Goal: Task Accomplishment & Management: Use online tool/utility

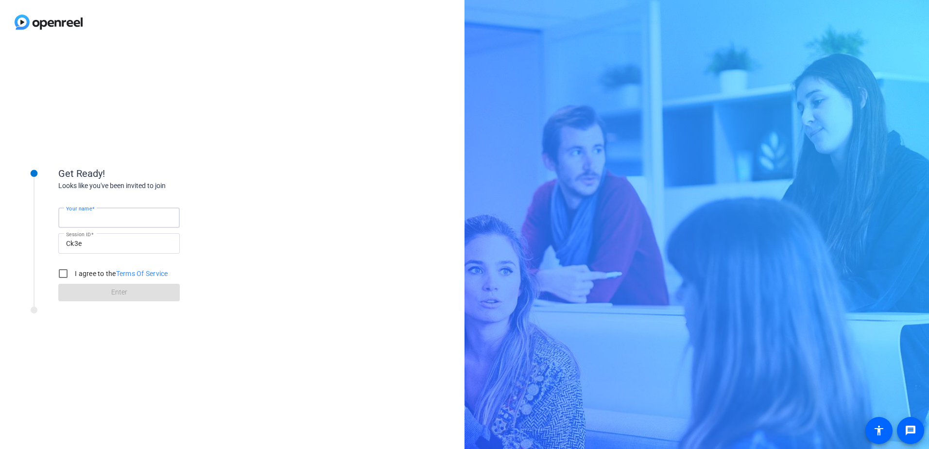
click at [131, 213] on input "Your name" at bounding box center [119, 218] width 106 height 12
type input "[PERSON_NAME]"
click at [188, 183] on div "Looks like you've been invited to join" at bounding box center [155, 186] width 194 height 10
click at [68, 278] on input "I agree to the Terms Of Service" at bounding box center [62, 273] width 19 height 19
checkbox input "true"
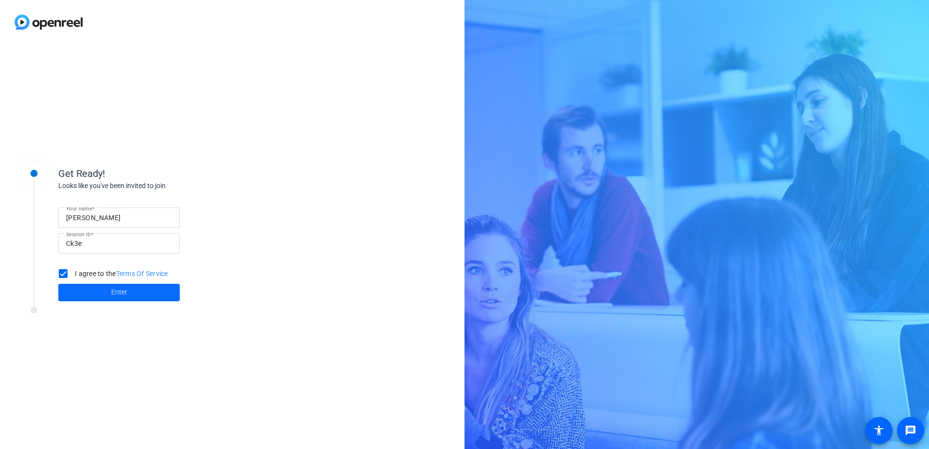
click at [77, 290] on span at bounding box center [118, 292] width 121 height 23
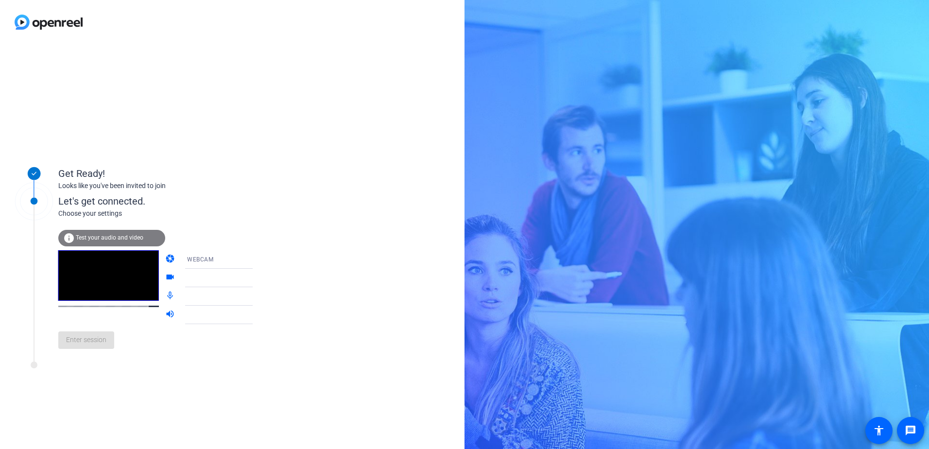
click at [146, 235] on div "info Test your audio and video" at bounding box center [111, 238] width 107 height 17
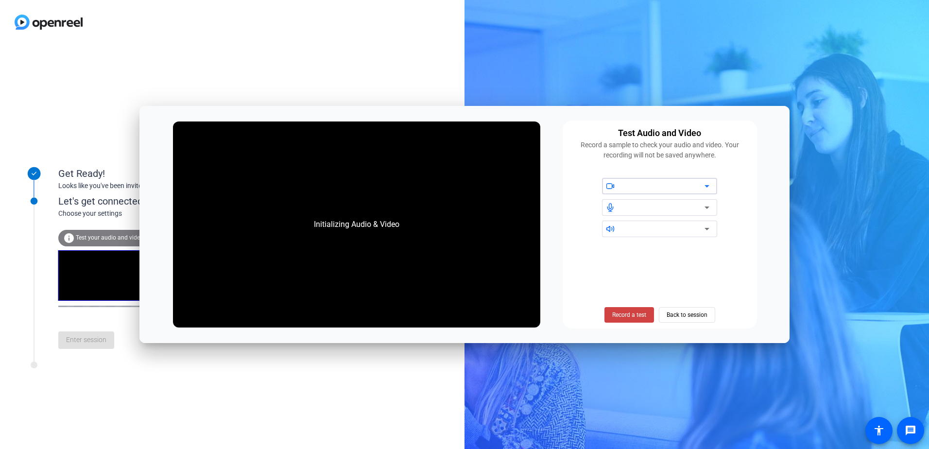
click at [669, 190] on div at bounding box center [663, 186] width 83 height 12
click at [709, 185] on icon at bounding box center [707, 186] width 12 height 12
click at [704, 203] on icon at bounding box center [707, 208] width 12 height 12
drag, startPoint x: 705, startPoint y: 227, endPoint x: 708, endPoint y: 237, distance: 10.1
click at [709, 231] on icon at bounding box center [707, 229] width 12 height 12
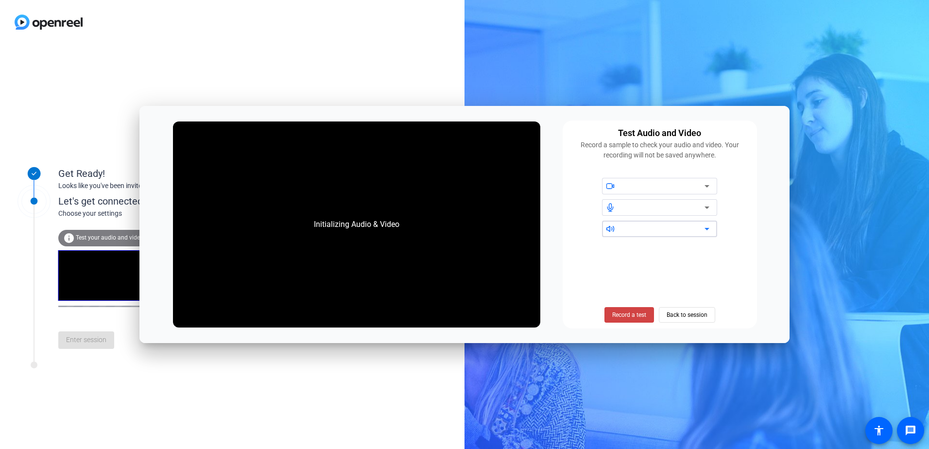
click at [712, 210] on icon at bounding box center [707, 208] width 12 height 12
drag, startPoint x: 712, startPoint y: 188, endPoint x: 714, endPoint y: 210, distance: 21.9
click at [712, 188] on icon at bounding box center [707, 186] width 12 height 12
click at [706, 306] on span "Back to session" at bounding box center [686, 315] width 41 height 18
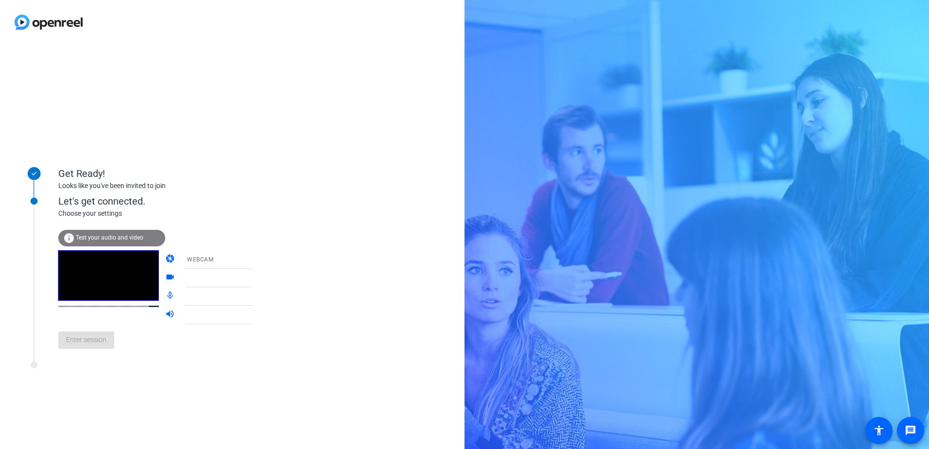
click at [69, 237] on mat-icon "info" at bounding box center [69, 238] width 12 height 12
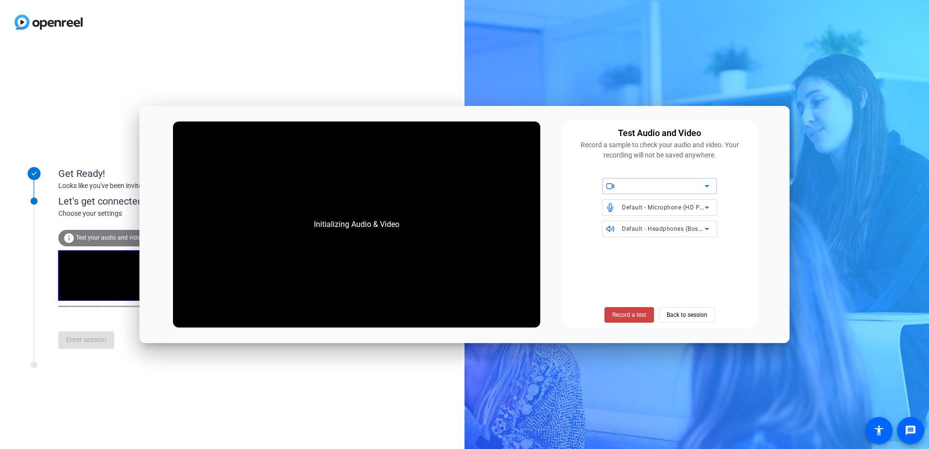
click at [699, 183] on div at bounding box center [663, 186] width 83 height 12
click at [704, 206] on icon at bounding box center [707, 208] width 12 height 12
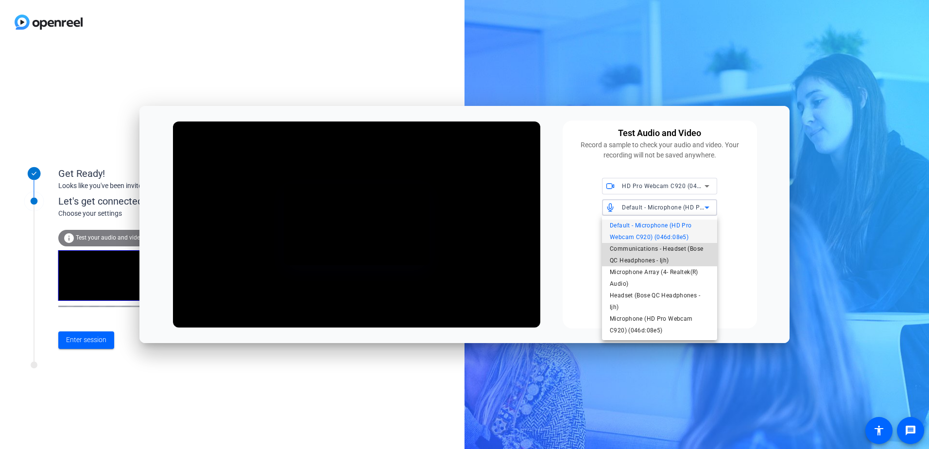
click at [691, 252] on span "Communications - Headset (Bose QC Headphones - ljh)" at bounding box center [660, 254] width 100 height 23
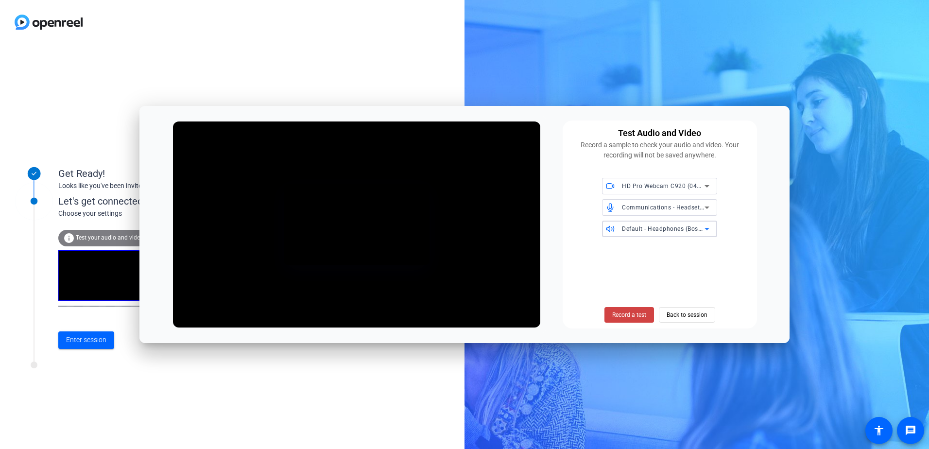
click at [703, 227] on icon at bounding box center [707, 229] width 12 height 12
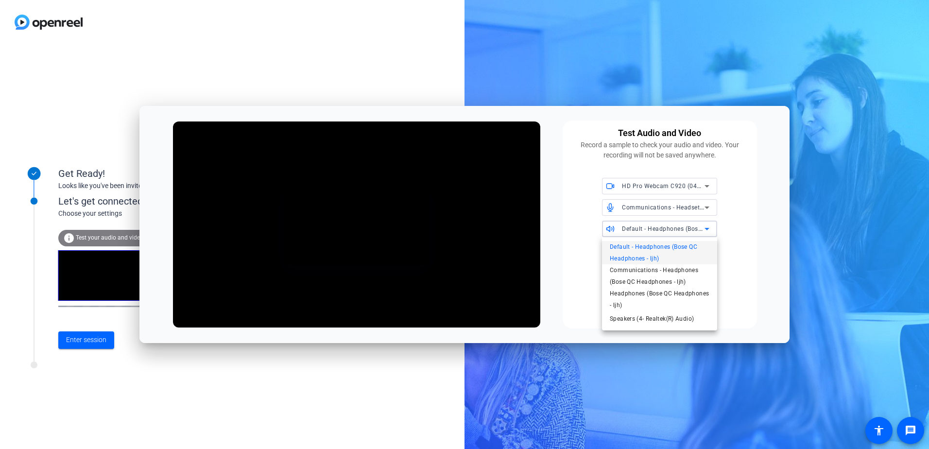
click at [735, 231] on div at bounding box center [464, 224] width 929 height 449
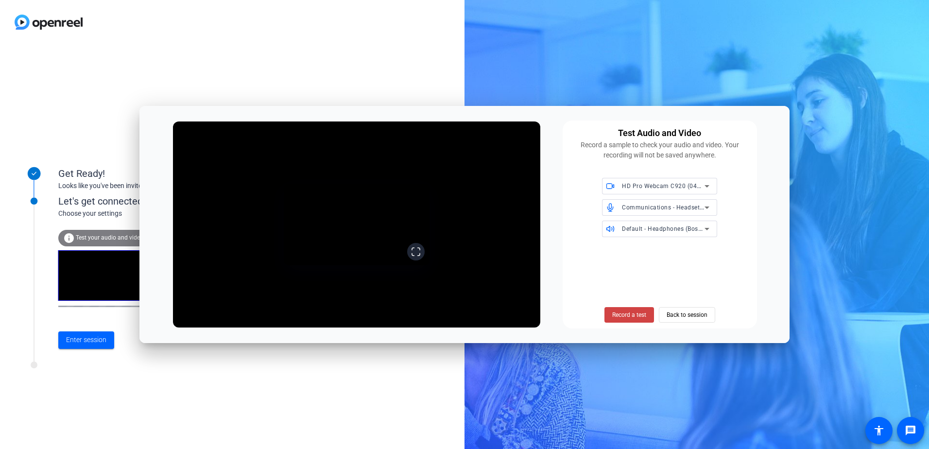
click at [421, 256] on icon at bounding box center [416, 252] width 10 height 10
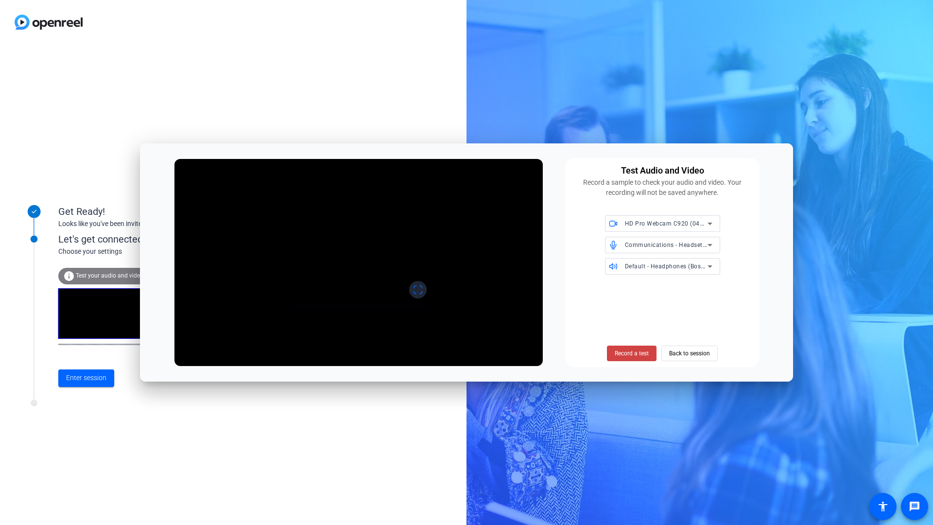
click at [423, 294] on icon at bounding box center [418, 290] width 10 height 10
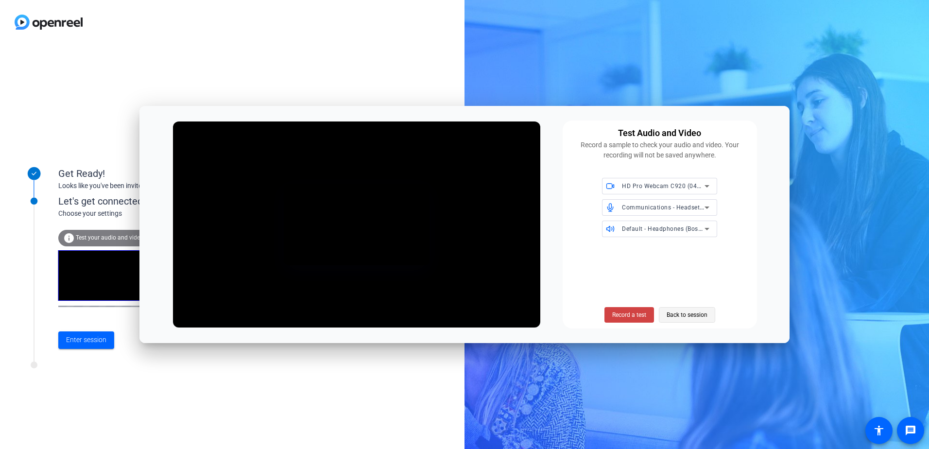
click at [684, 323] on span "Back to session" at bounding box center [686, 315] width 41 height 18
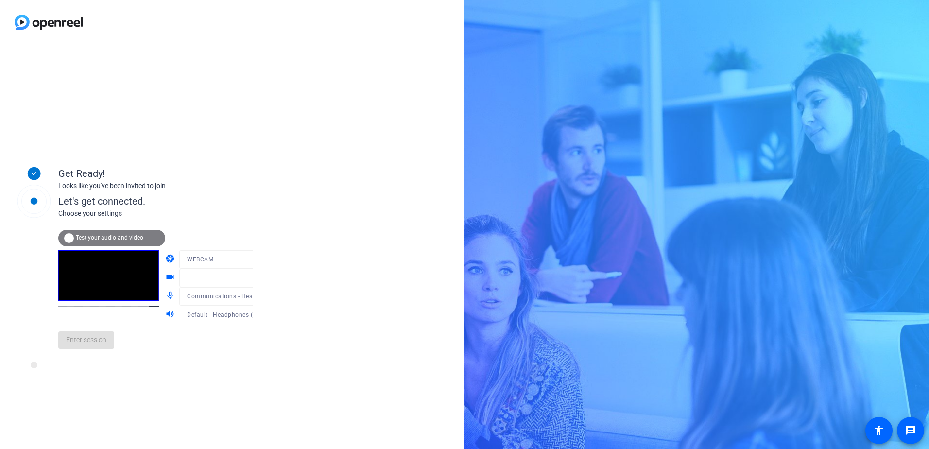
click at [82, 342] on div "Enter session" at bounding box center [165, 340] width 214 height 32
click at [221, 276] on span "HD Pro Webcam C920 (046d:08e5)" at bounding box center [237, 277] width 100 height 8
click at [291, 241] on div at bounding box center [464, 224] width 929 height 449
click at [209, 255] on div "WEBCAM" at bounding box center [223, 259] width 72 height 12
click at [256, 233] on div at bounding box center [464, 224] width 929 height 449
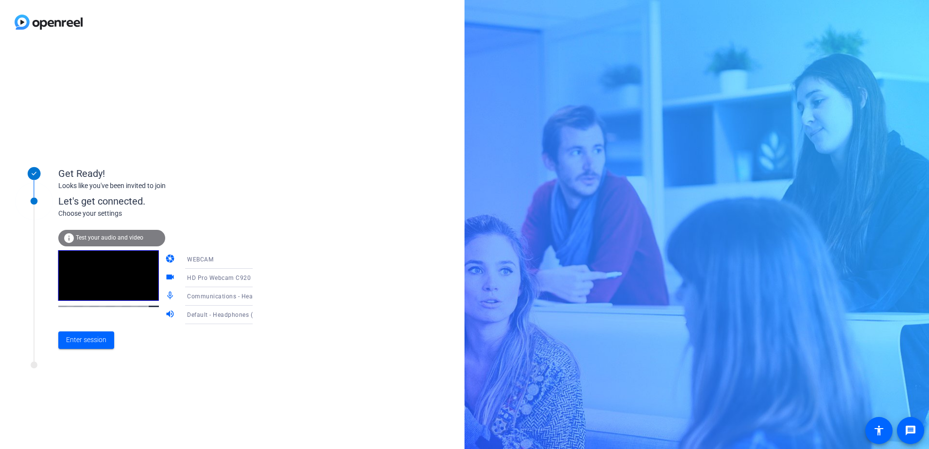
click at [256, 296] on icon at bounding box center [262, 296] width 12 height 12
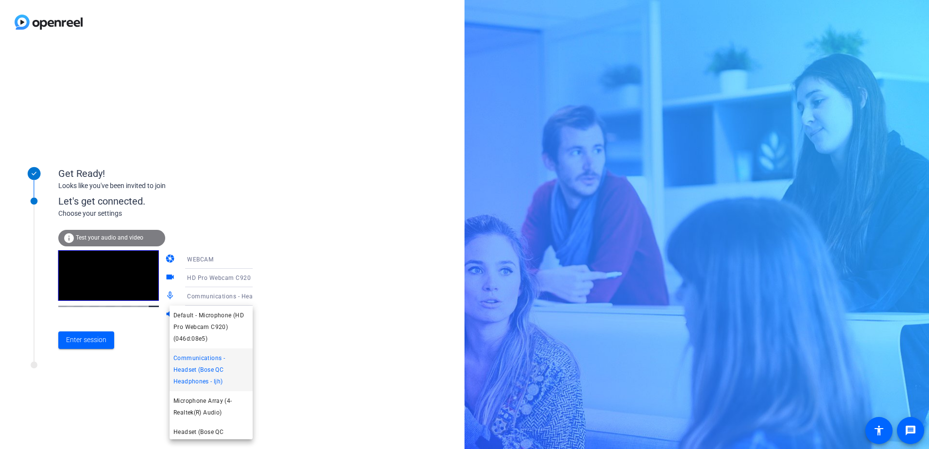
drag, startPoint x: 392, startPoint y: 293, endPoint x: 99, endPoint y: 336, distance: 297.0
click at [391, 294] on div at bounding box center [464, 224] width 929 height 449
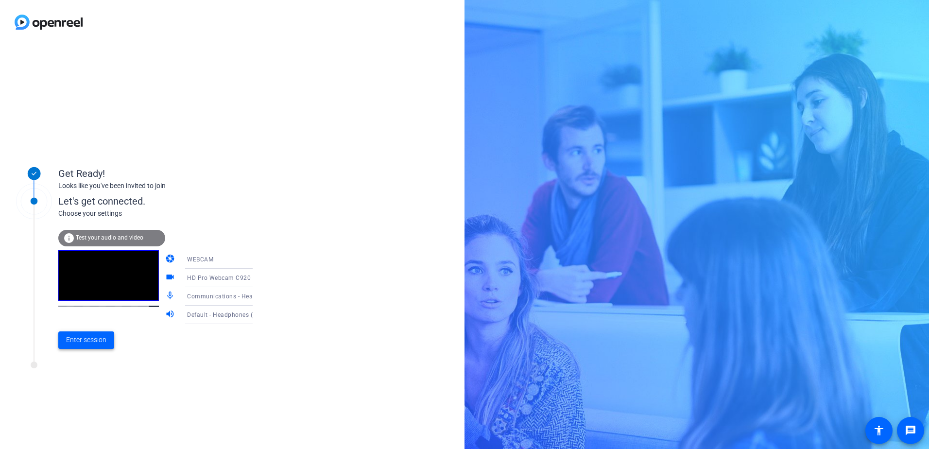
click at [89, 333] on span at bounding box center [86, 339] width 56 height 23
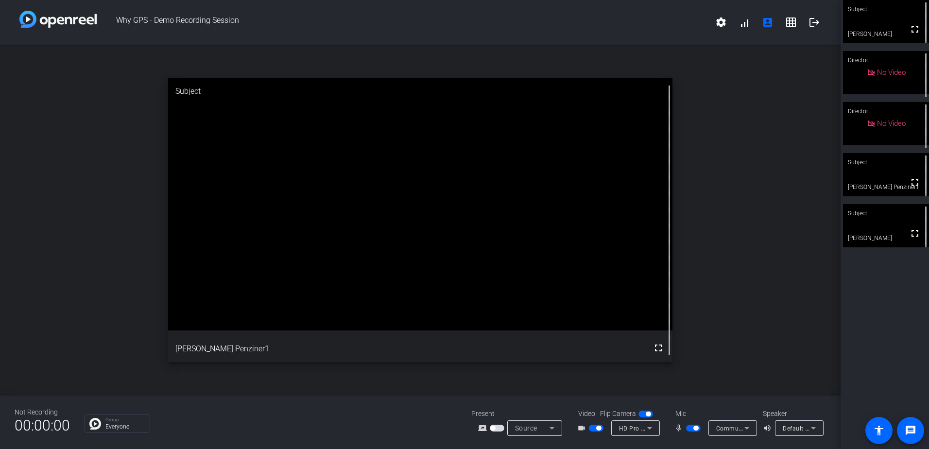
click at [630, 431] on span "HD Pro Webcam C920 (046d:08e5)" at bounding box center [669, 428] width 100 height 8
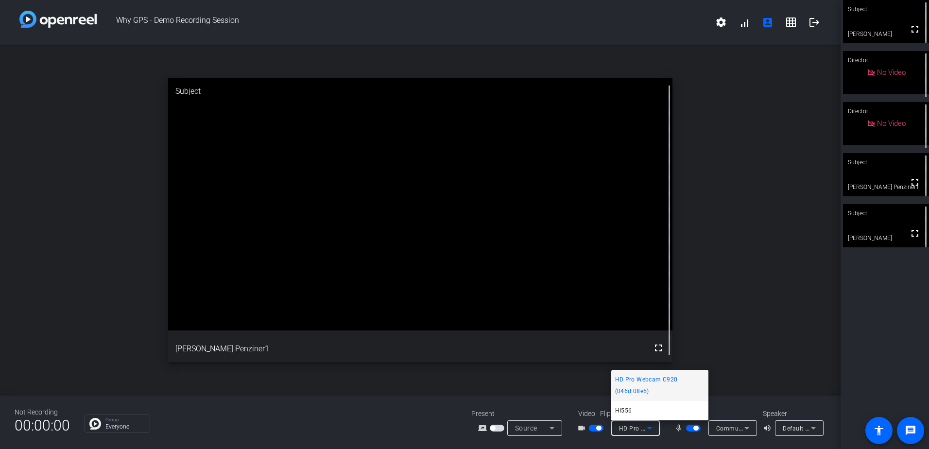
click at [630, 431] on div at bounding box center [464, 224] width 929 height 449
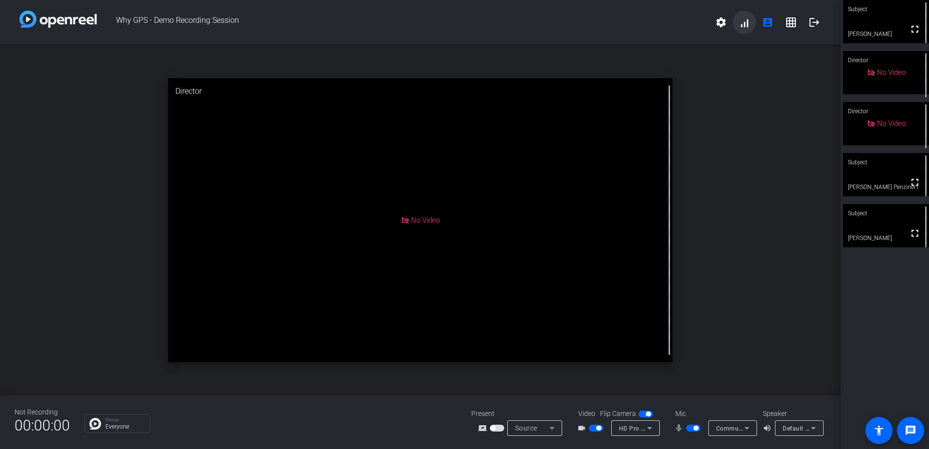
click at [736, 27] on span at bounding box center [743, 22] width 23 height 23
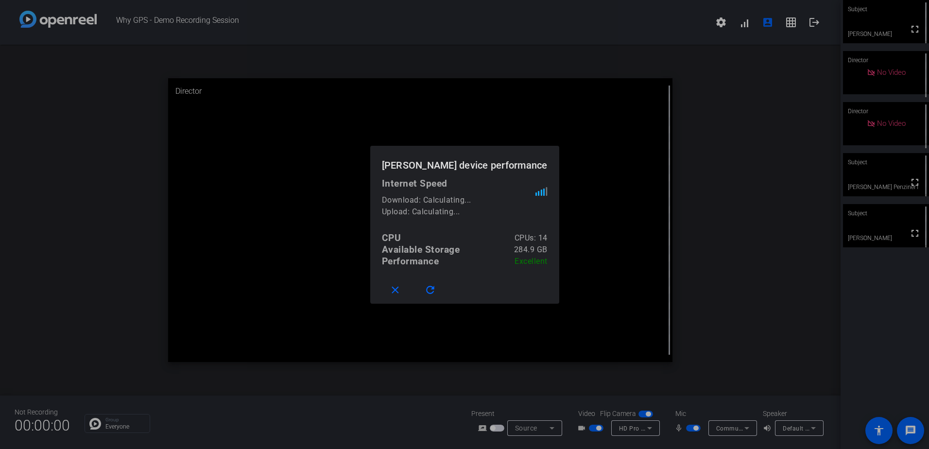
click at [715, 18] on div at bounding box center [464, 224] width 929 height 449
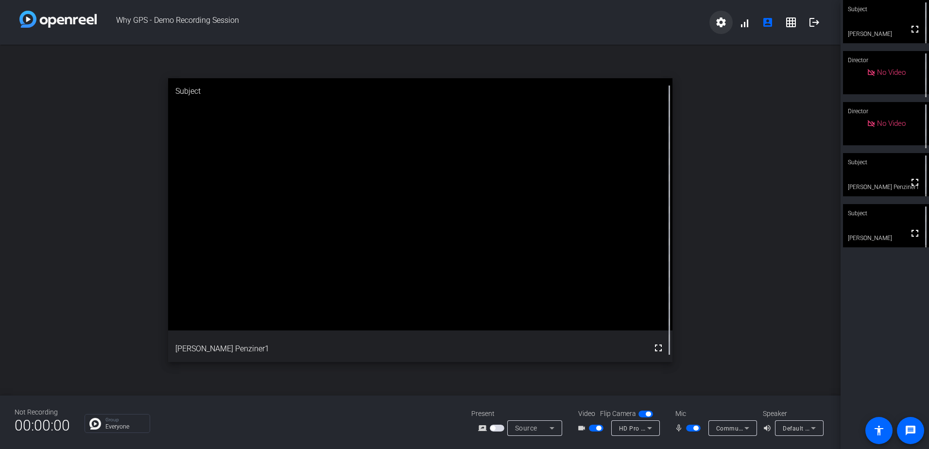
click at [712, 21] on span at bounding box center [720, 22] width 23 height 23
click at [593, 425] on div at bounding box center [464, 224] width 929 height 449
click at [594, 426] on span "button" at bounding box center [596, 428] width 15 height 7
click at [689, 426] on span "button" at bounding box center [693, 428] width 15 height 7
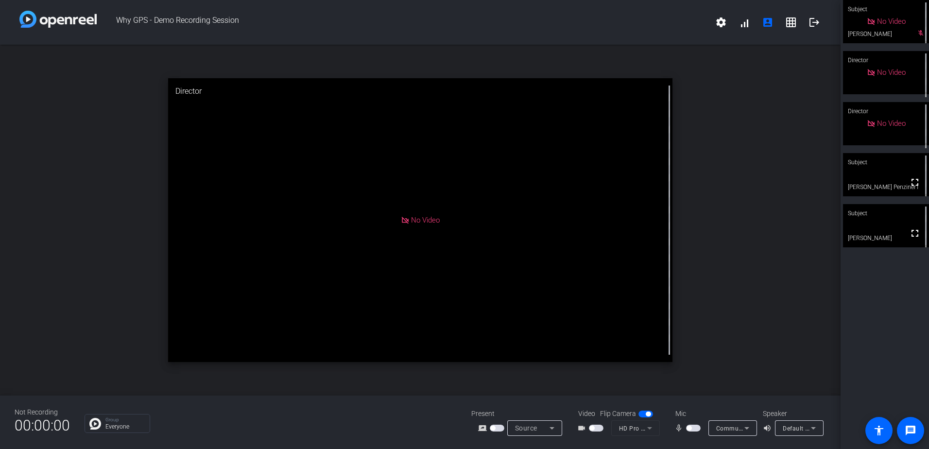
click at [688, 425] on span "button" at bounding box center [693, 428] width 15 height 7
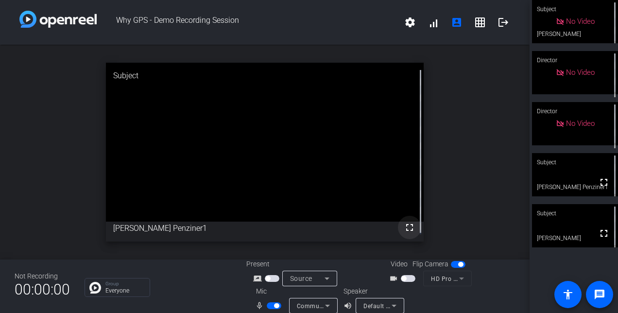
click at [405, 226] on mat-icon "fullscreen" at bounding box center [410, 227] width 12 height 12
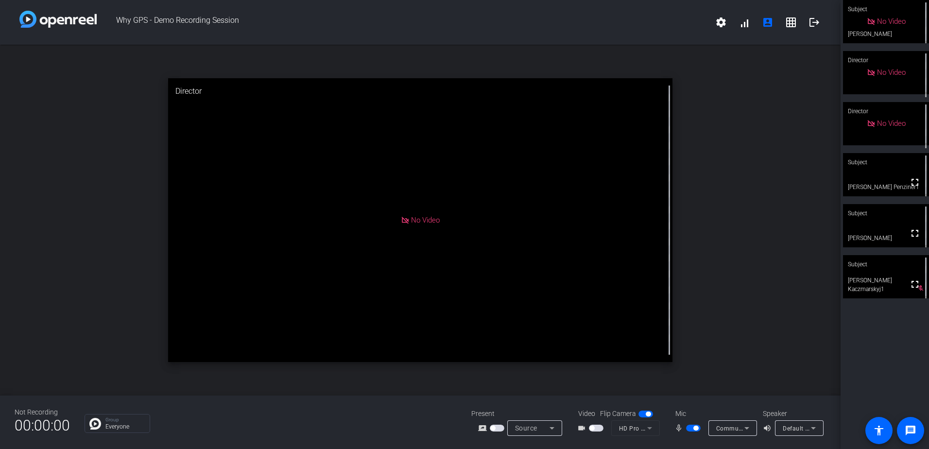
click at [690, 428] on span "button" at bounding box center [693, 428] width 15 height 7
click at [817, 22] on mat-icon "logout" at bounding box center [814, 23] width 12 height 12
